Goal: Find specific page/section: Find specific page/section

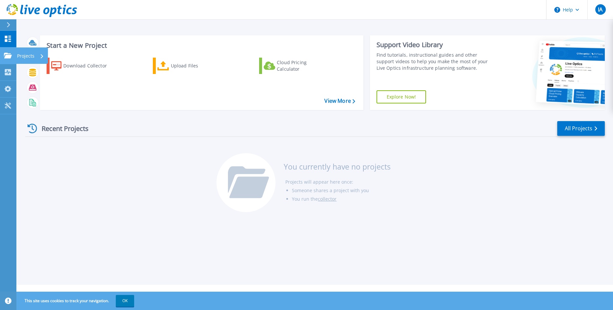
click at [9, 55] on icon at bounding box center [8, 56] width 8 height 6
click at [7, 55] on icon at bounding box center [8, 56] width 8 height 6
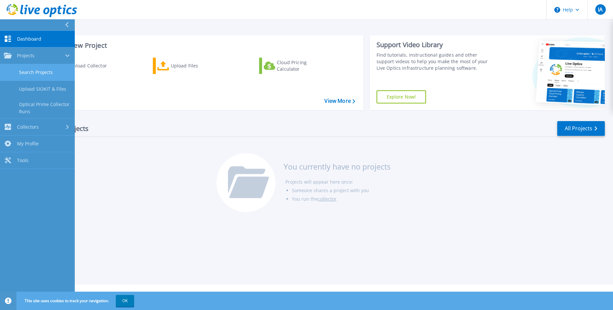
click at [26, 71] on link "Search Projects" at bounding box center [37, 72] width 75 height 17
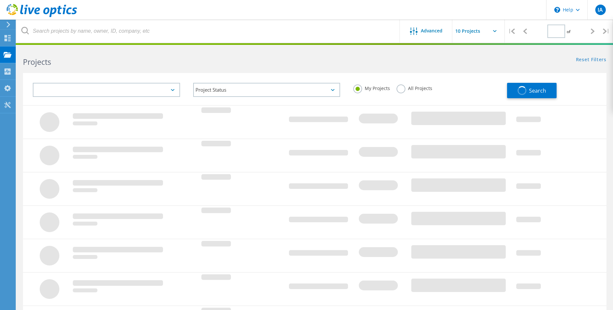
type input "1"
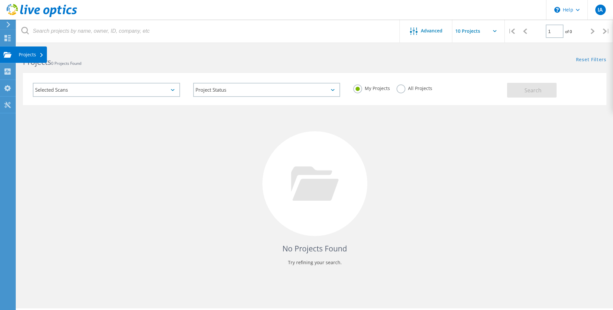
click at [8, 53] on use at bounding box center [8, 55] width 8 height 6
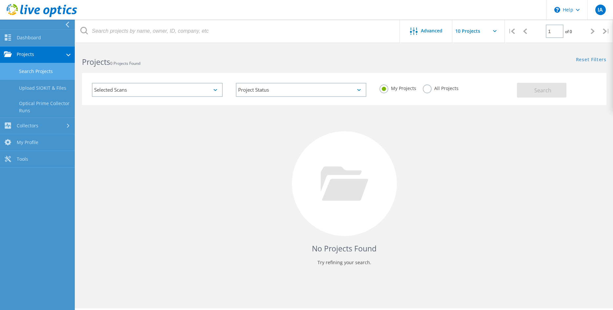
click at [43, 73] on link "Search Projects" at bounding box center [37, 71] width 75 height 17
click at [36, 40] on link "Dashboard" at bounding box center [37, 38] width 75 height 17
